Goal: Transaction & Acquisition: Purchase product/service

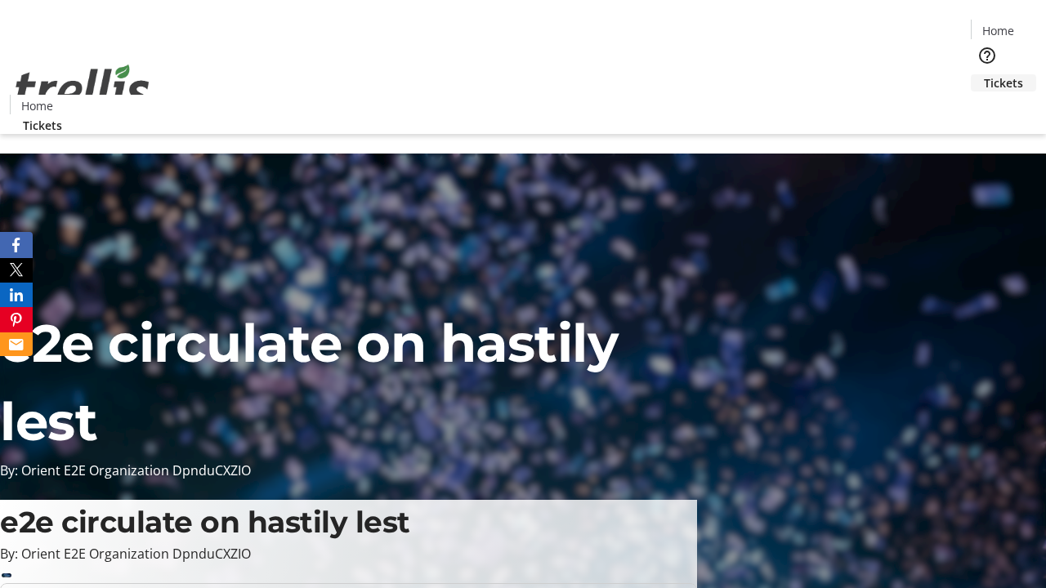
click at [984, 74] on span "Tickets" at bounding box center [1003, 82] width 39 height 17
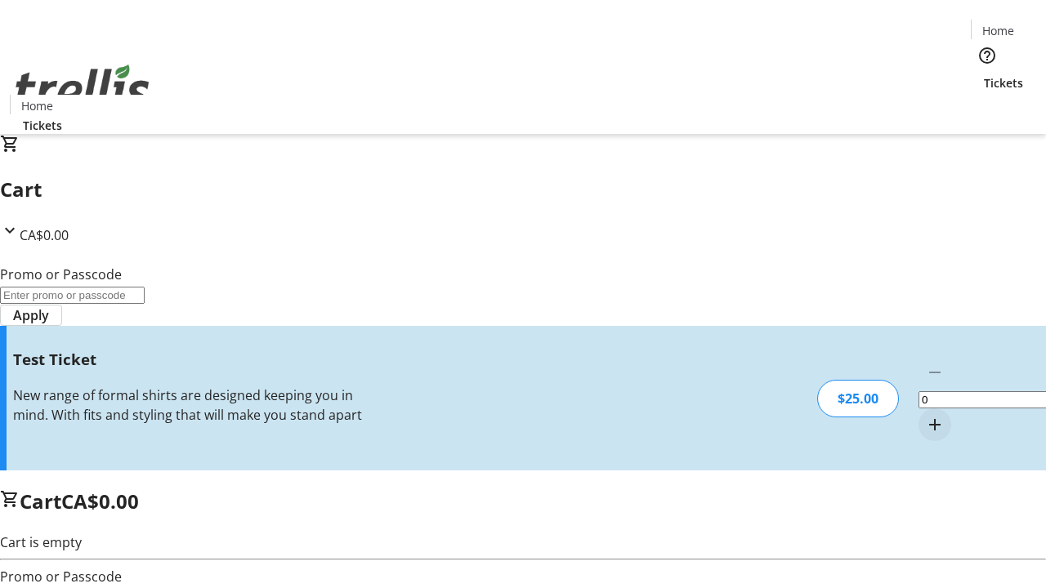
click at [925, 415] on mat-icon "Increment by one" at bounding box center [935, 425] width 20 height 20
type input "1"
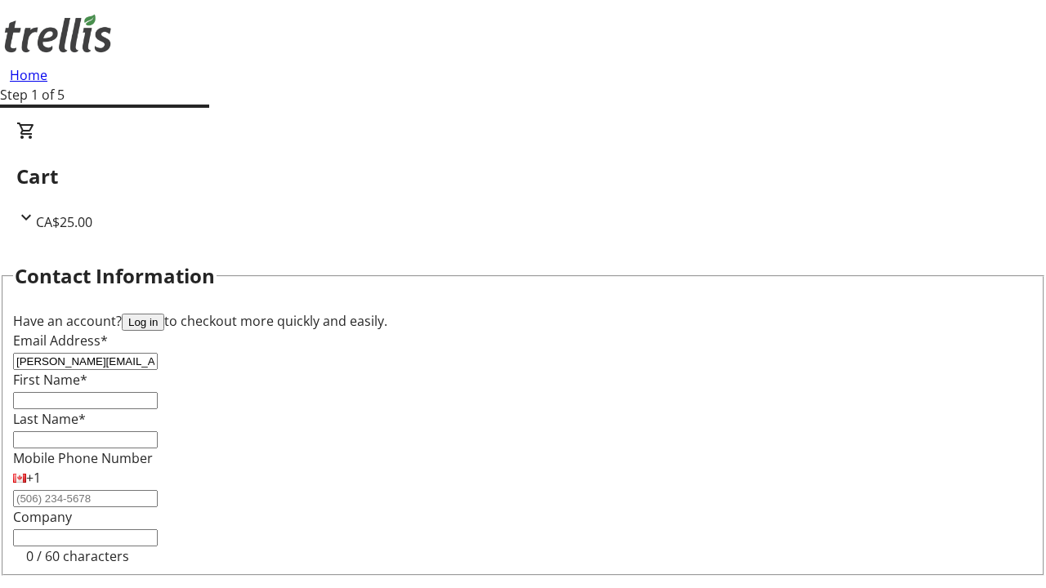
type input "[PERSON_NAME][EMAIL_ADDRESS][DOMAIN_NAME]"
type input "[PERSON_NAME]"
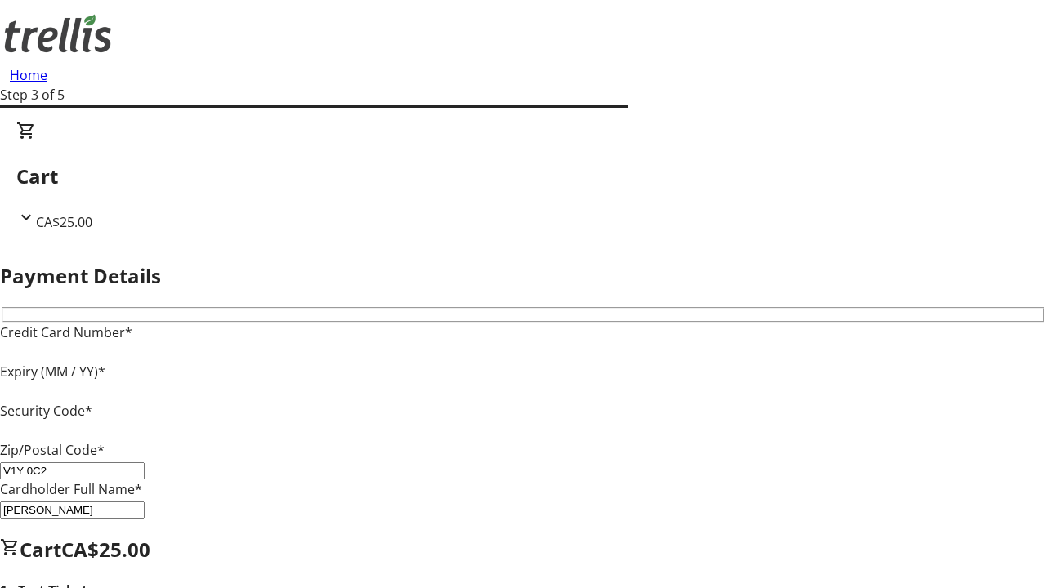
type input "V1Y 0C2"
